Goal: Complete application form

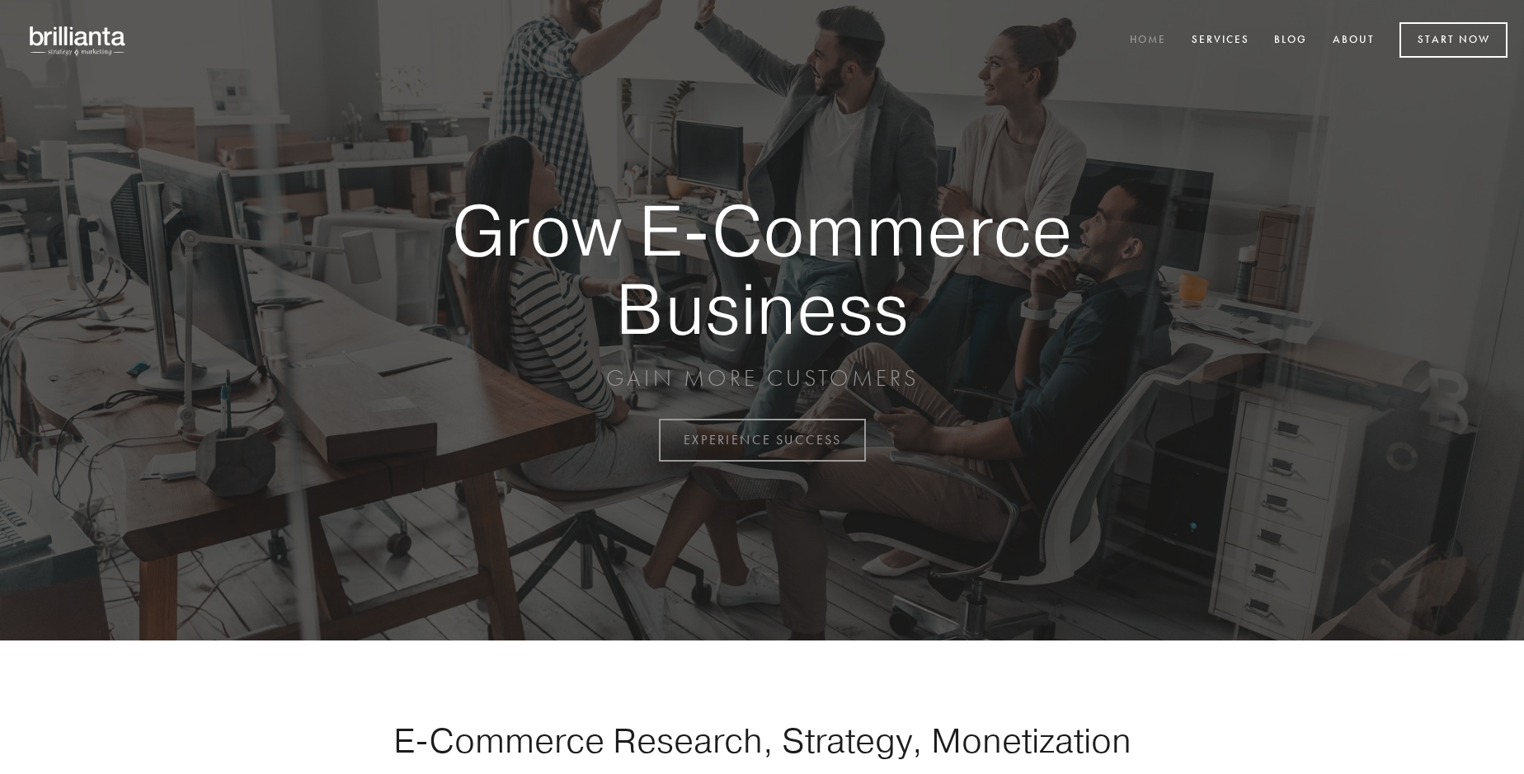
scroll to position [4323, 0]
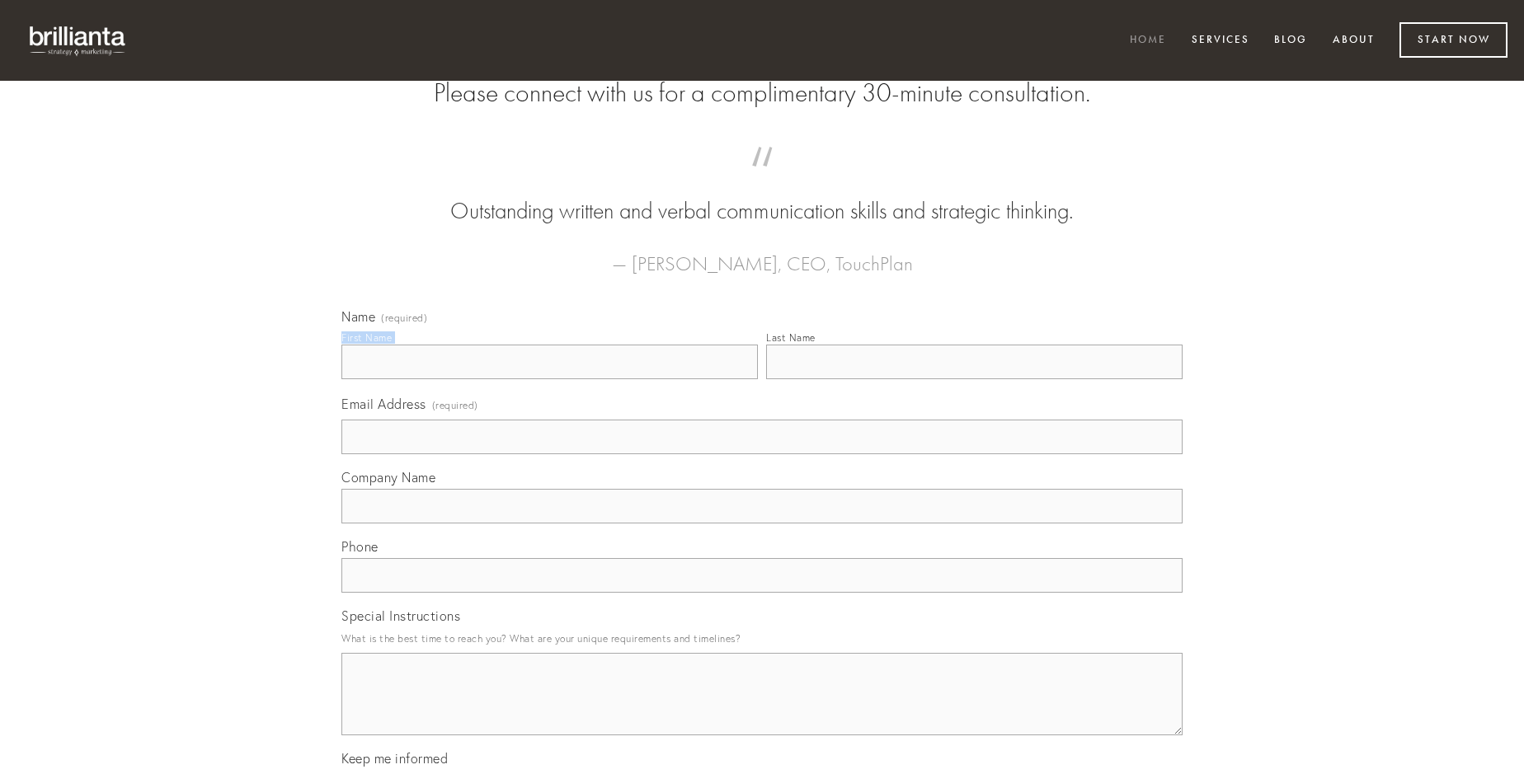
type input "[PERSON_NAME]"
click at [974, 379] on input "Last Name" at bounding box center [974, 362] width 416 height 35
type input "[PERSON_NAME]"
click at [762, 454] on input "Email Address (required)" at bounding box center [761, 437] width 841 height 35
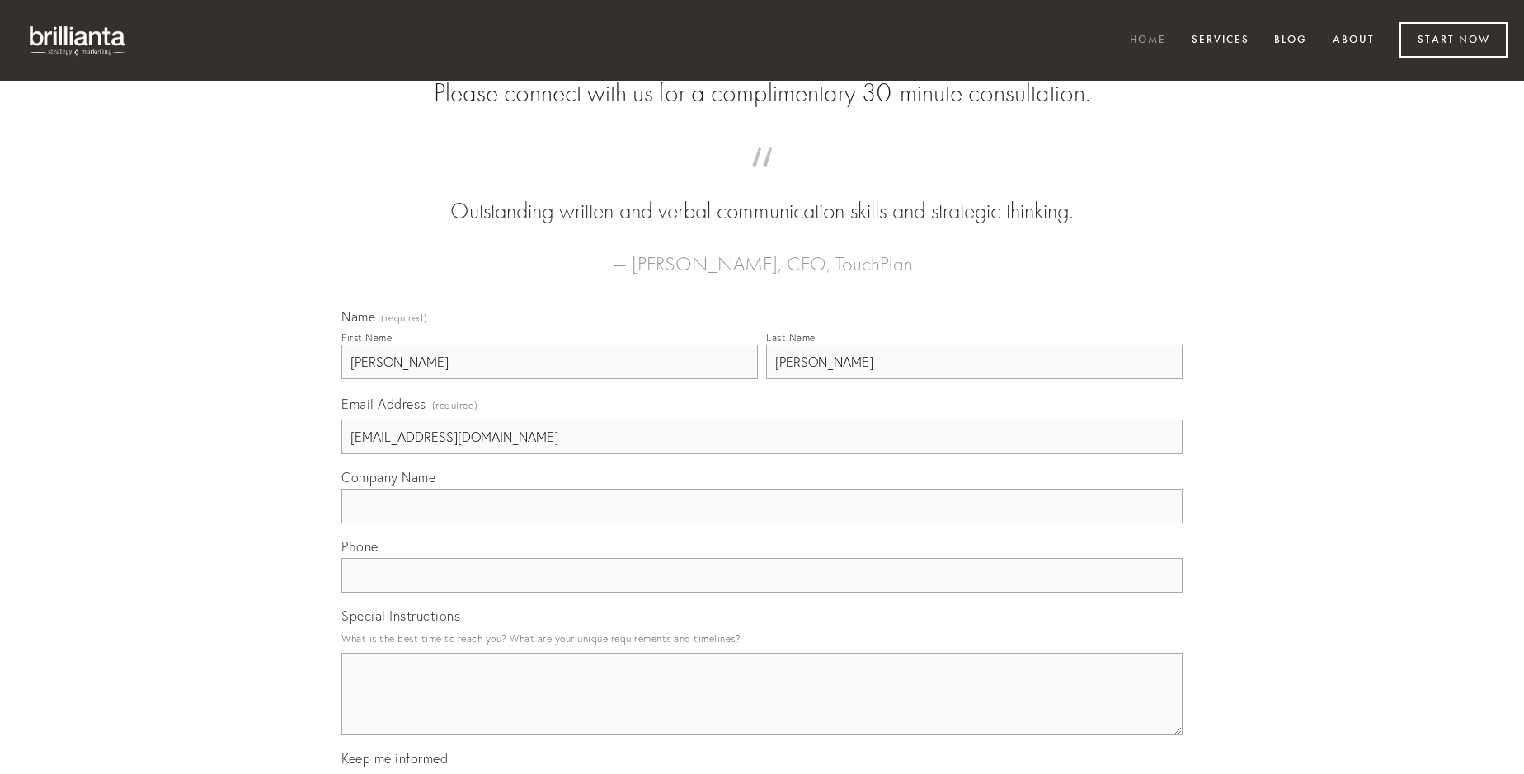
type input "[EMAIL_ADDRESS][DOMAIN_NAME]"
click at [762, 524] on input "Company Name" at bounding box center [761, 506] width 841 height 35
type input "vulpes"
click at [762, 593] on input "text" at bounding box center [761, 575] width 841 height 35
click at [762, 709] on textarea "Special Instructions" at bounding box center [761, 694] width 841 height 82
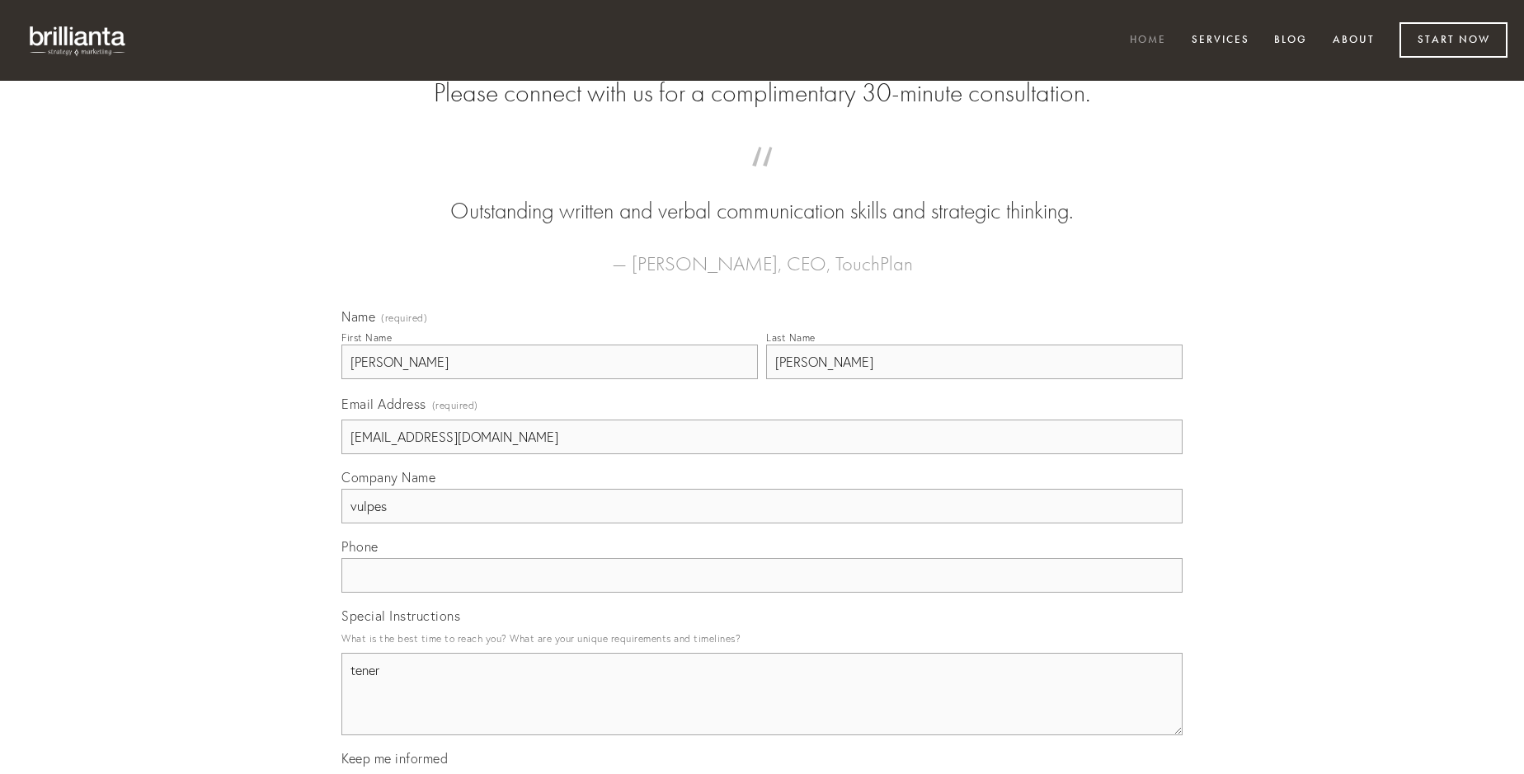
type textarea "tener"
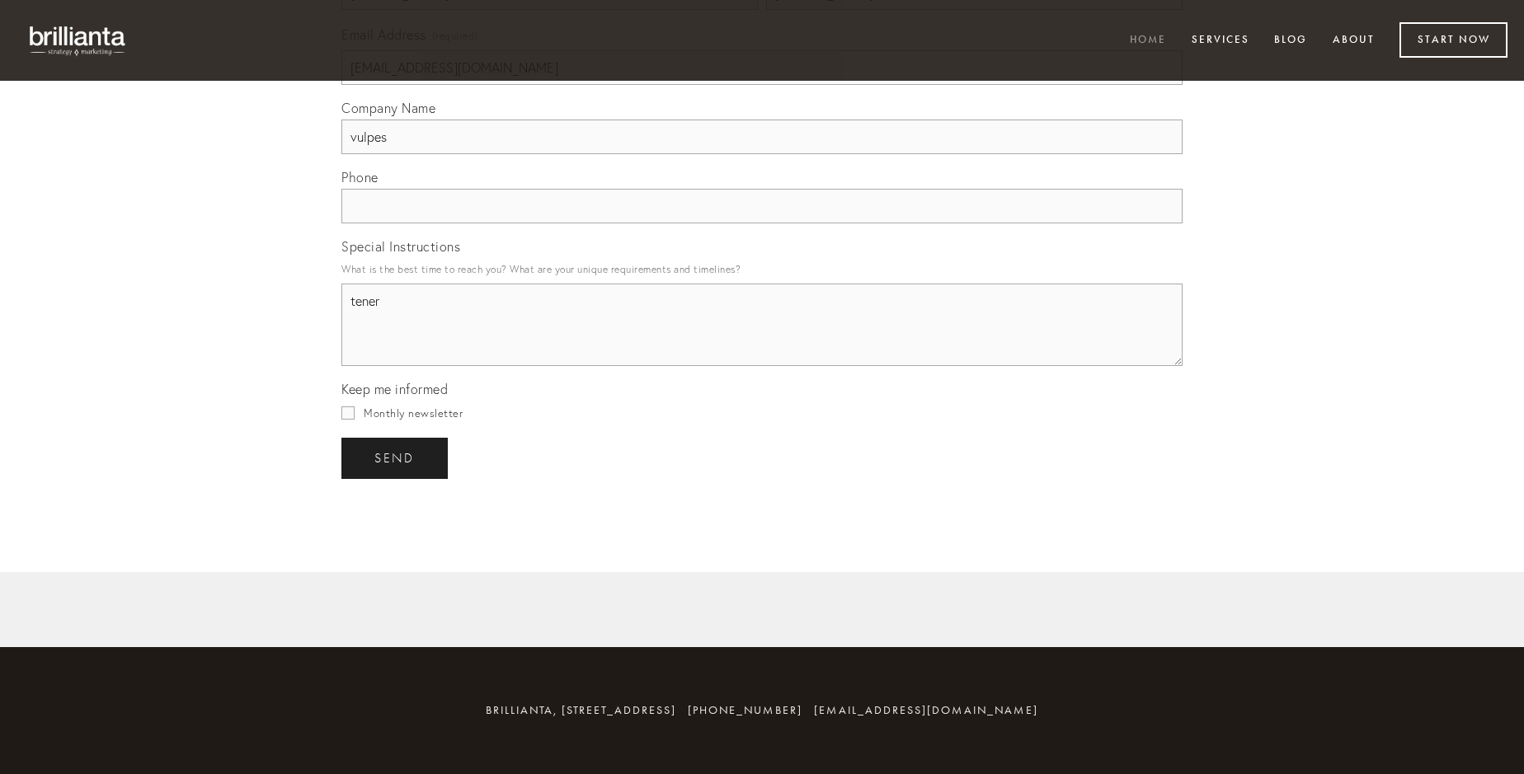
click at [396, 458] on span "send" at bounding box center [394, 458] width 40 height 15
